Goal: Task Accomplishment & Management: Manage account settings

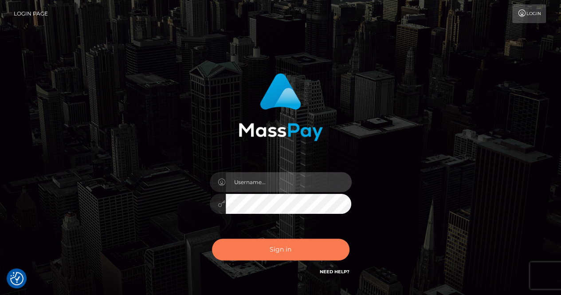
type input "renaoceo"
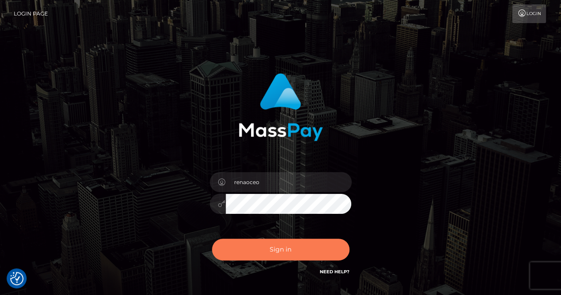
click at [286, 249] on button "Sign in" at bounding box center [280, 249] width 137 height 22
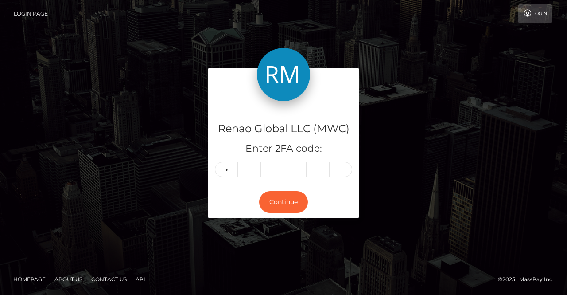
type input "3"
type input "5"
type input "0"
type input "7"
type input "1"
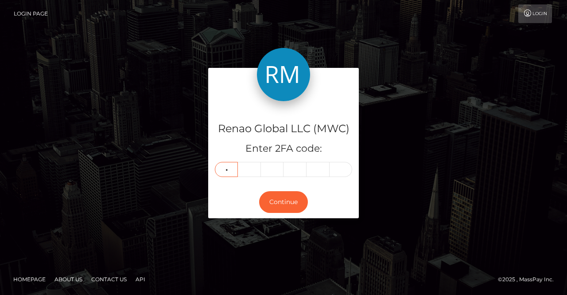
type input "1"
type input "3"
type input "7"
type input "5"
type input "9"
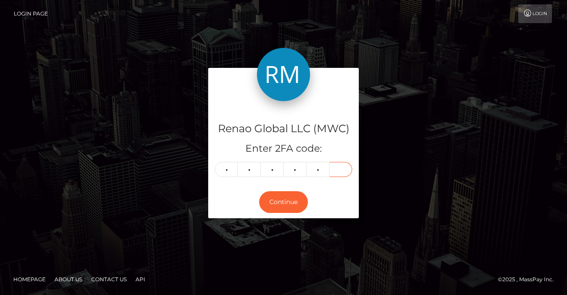
type input "8"
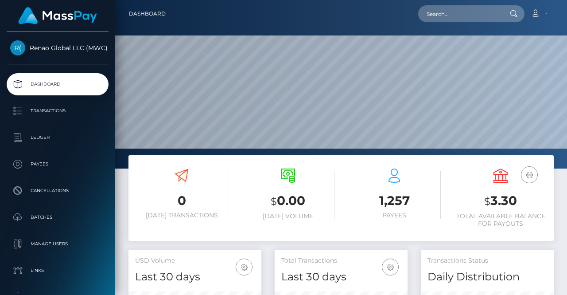
scroll to position [157, 133]
click at [542, 14] on link "Account" at bounding box center [539, 13] width 26 height 19
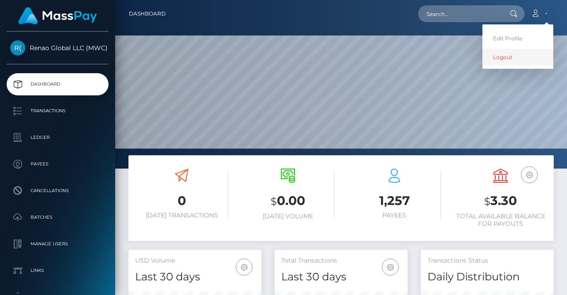
click at [511, 55] on link "Logout" at bounding box center [518, 57] width 71 height 16
